Goal: Task Accomplishment & Management: Manage account settings

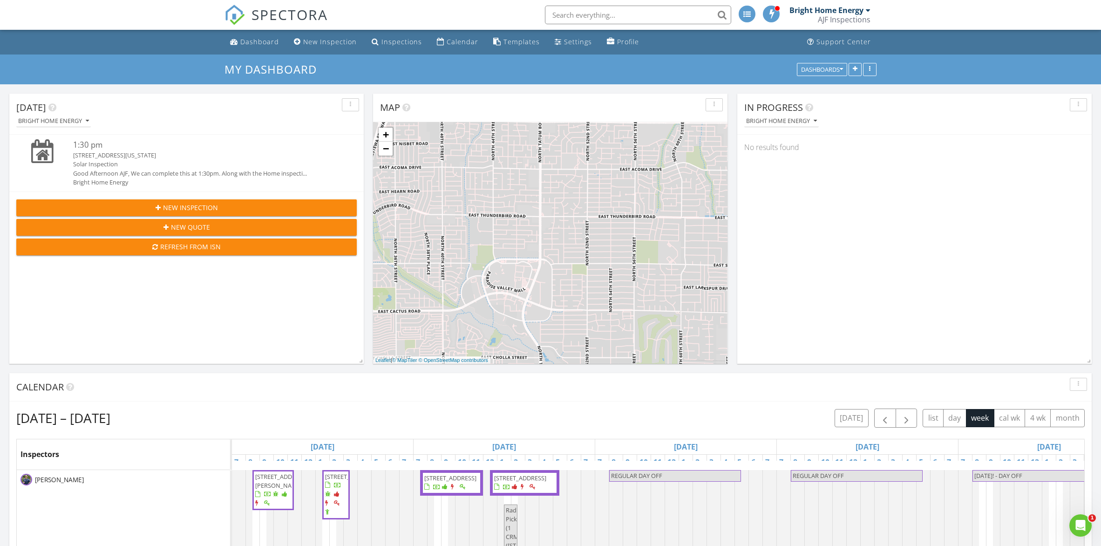
click at [599, 10] on input "text" at bounding box center [638, 15] width 186 height 19
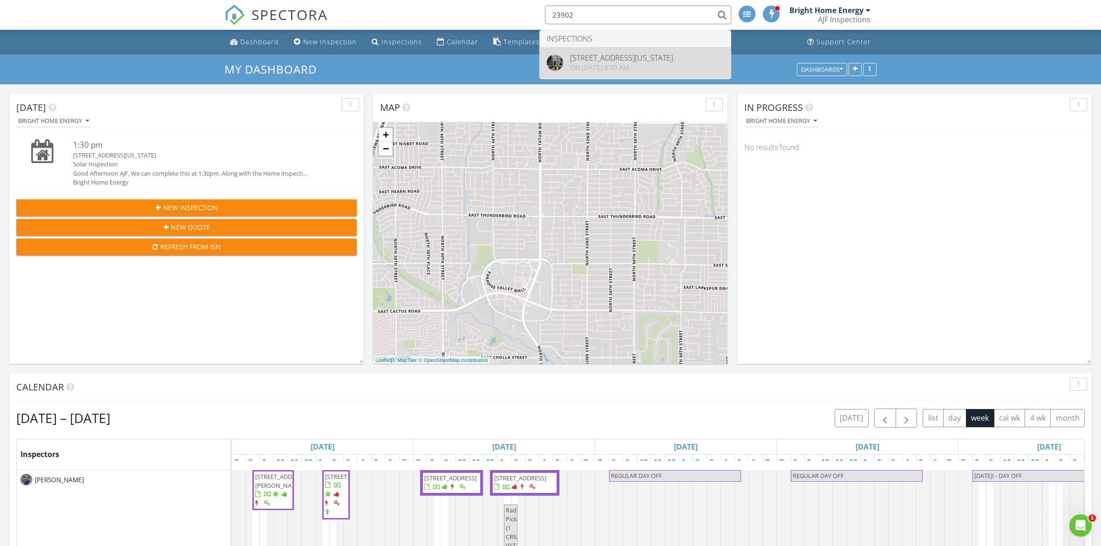
type input "23902"
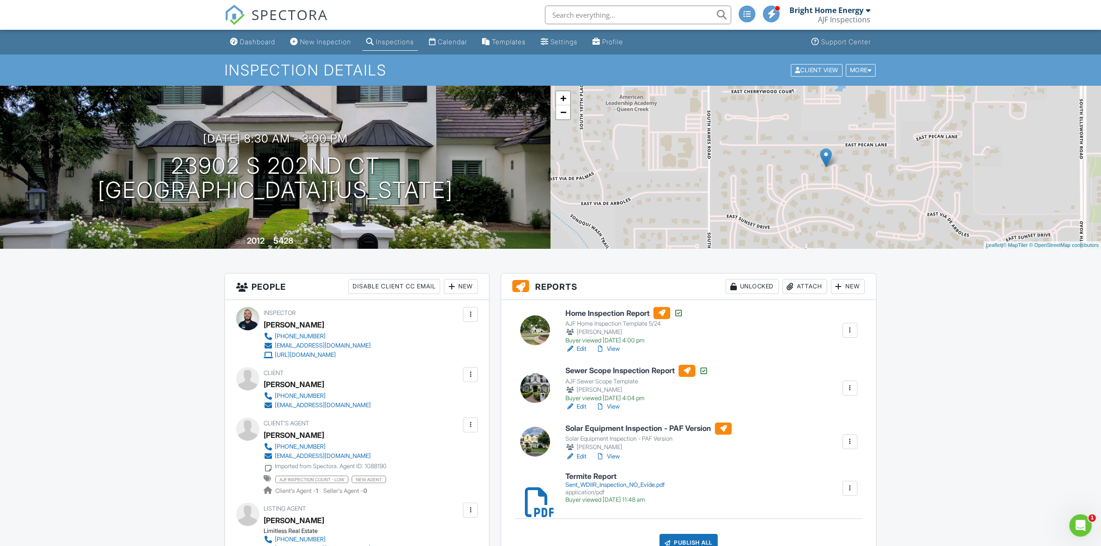
click at [633, 427] on h6 "Solar Equipment Inspection - PAF Version" at bounding box center [648, 428] width 166 height 12
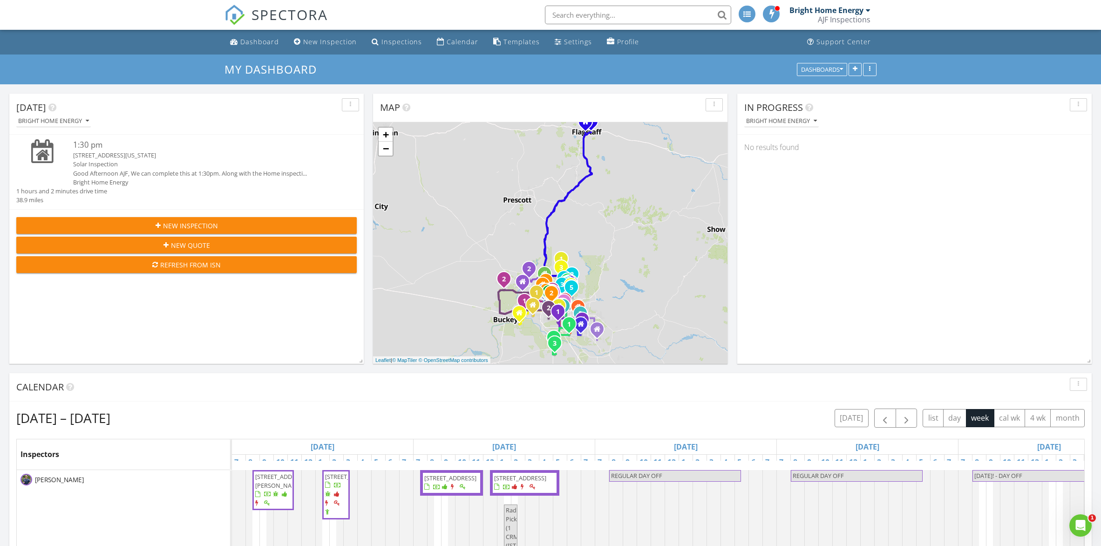
click at [580, 16] on input "text" at bounding box center [638, 15] width 186 height 19
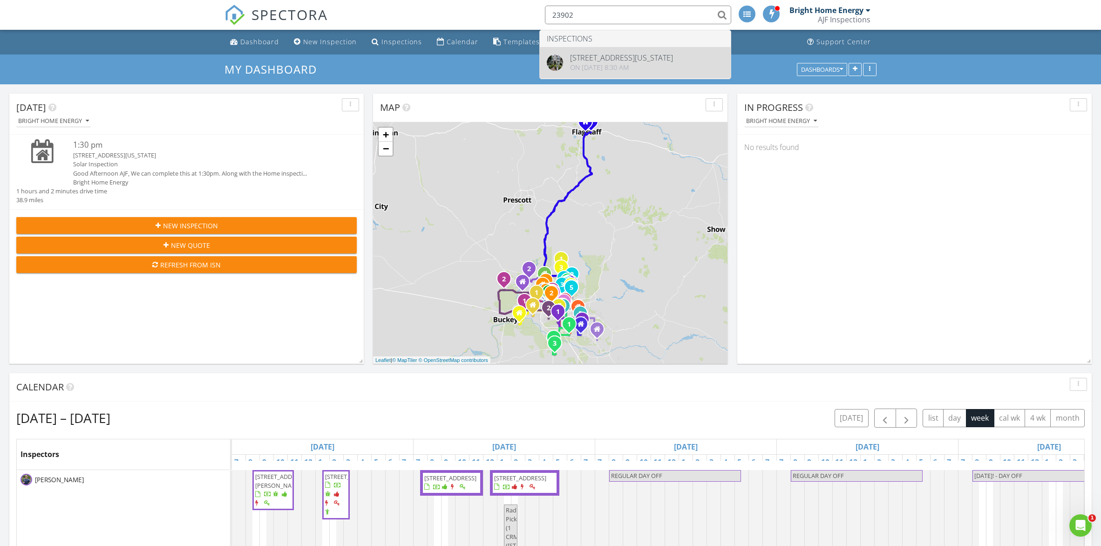
type input "23902"
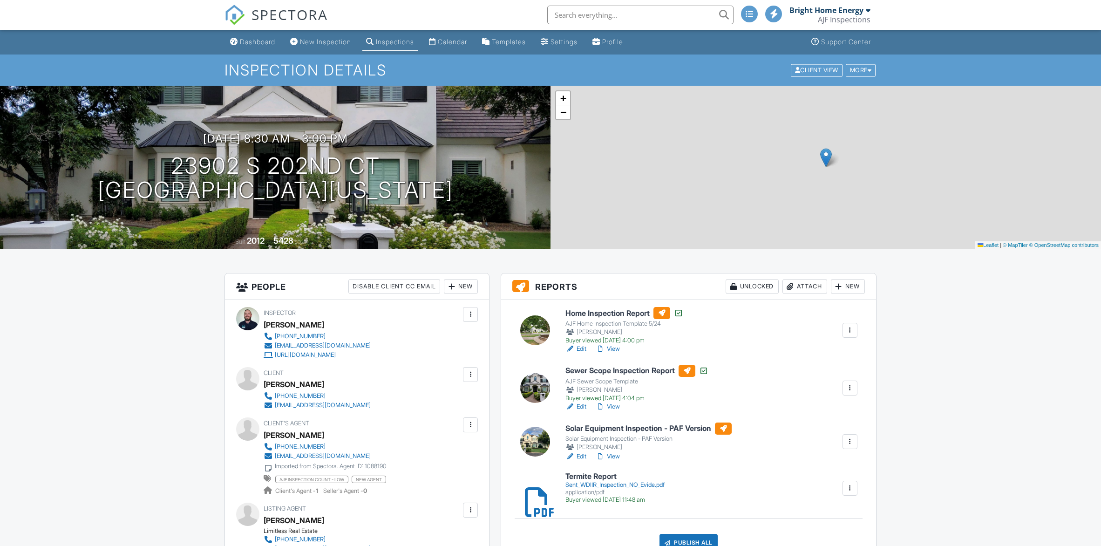
drag, startPoint x: 0, startPoint y: 0, endPoint x: 851, endPoint y: 440, distance: 957.9
click at [851, 440] on div at bounding box center [849, 441] width 9 height 9
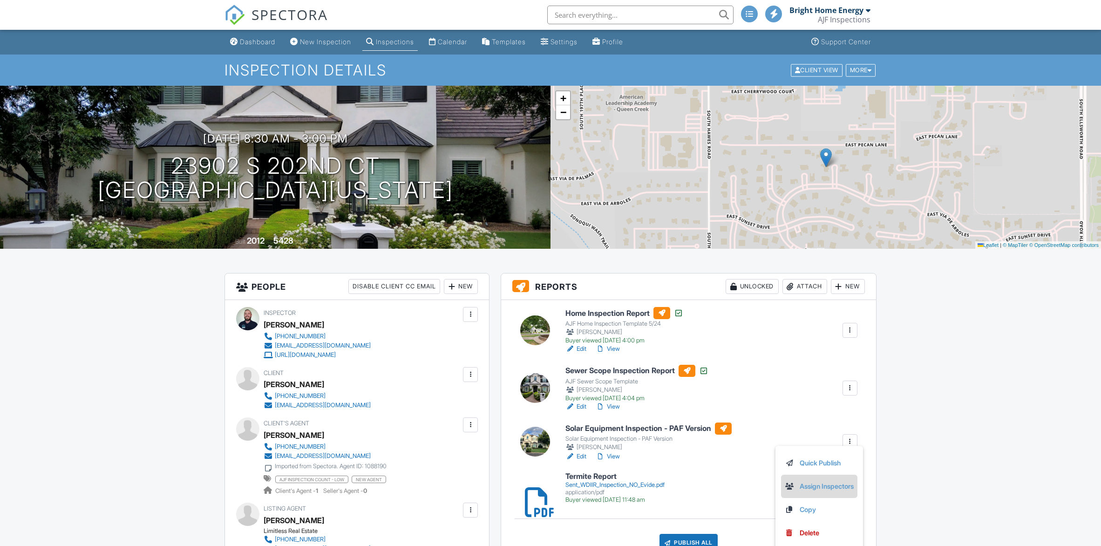
click at [828, 484] on link "Assign Inspectors" at bounding box center [819, 486] width 69 height 10
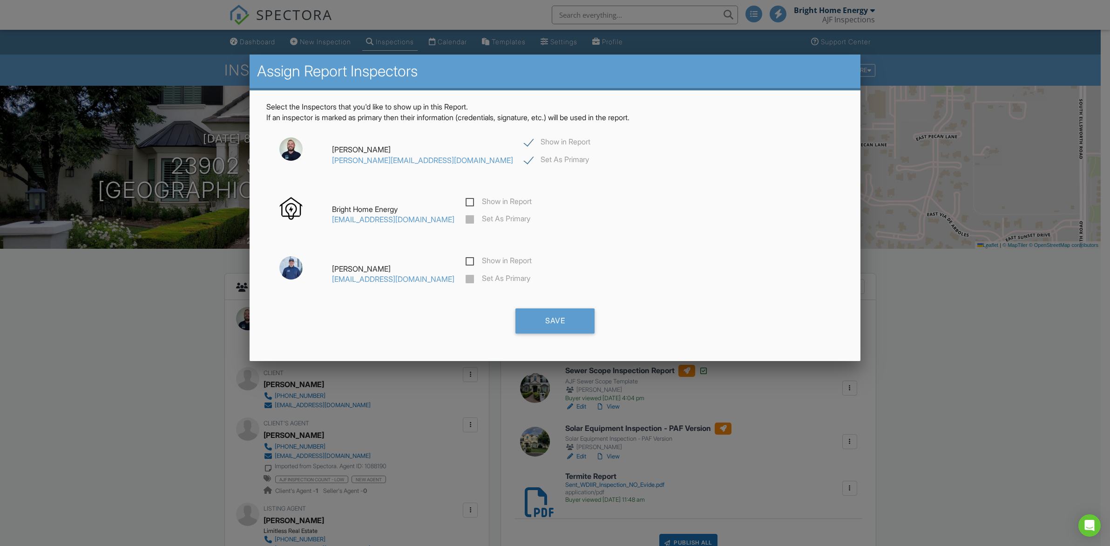
click at [474, 200] on label "Show in Report" at bounding box center [499, 203] width 66 height 12
checkbox input "true"
click at [474, 220] on label "Set As Primary" at bounding box center [498, 220] width 65 height 12
checkbox input "false"
checkbox input "true"
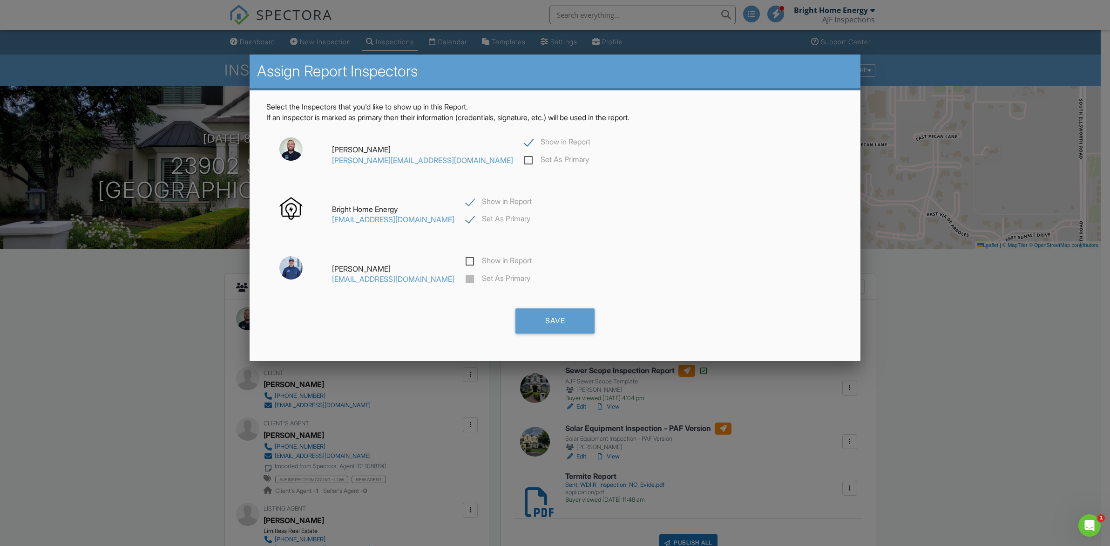
click at [524, 139] on label "Show in Report" at bounding box center [557, 143] width 66 height 12
checkbox input "false"
click at [533, 319] on div "Save" at bounding box center [554, 320] width 79 height 25
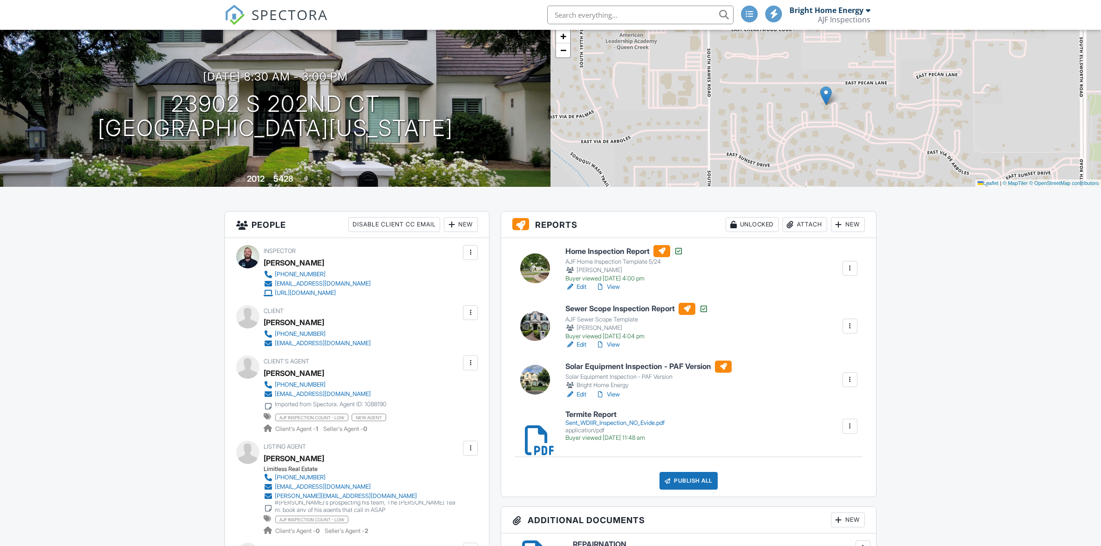
click at [635, 366] on h6 "Solar Equipment Inspection - PAF Version" at bounding box center [648, 366] width 166 height 12
